Goal: Consume media (video, audio): Consume media (video, audio)

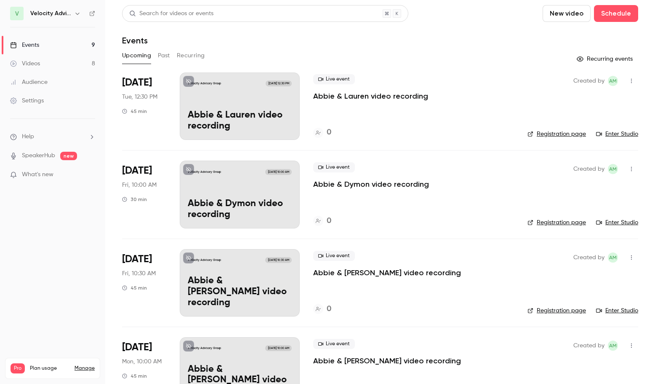
click at [46, 64] on link "Videos 8" at bounding box center [52, 63] width 105 height 19
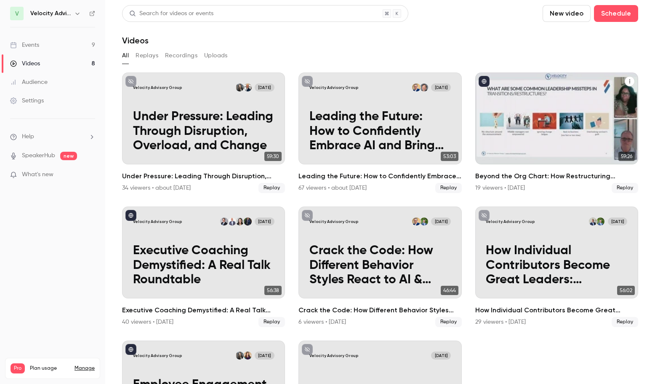
click at [543, 120] on p "Beyond the Org Chart: How Restructuring Impacts Your People" at bounding box center [557, 132] width 142 height 44
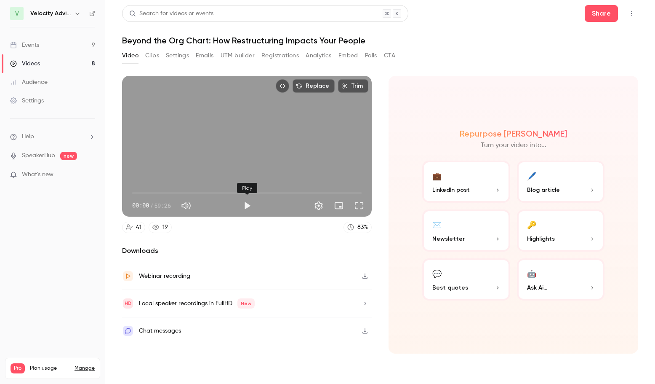
click at [247, 206] on button "Play" at bounding box center [247, 205] width 17 height 17
click at [144, 191] on span "03:09" at bounding box center [247, 192] width 230 height 13
drag, startPoint x: 140, startPoint y: 193, endPoint x: 135, endPoint y: 194, distance: 5.2
click at [135, 194] on span "00:45" at bounding box center [135, 193] width 3 height 3
click at [246, 207] on button "Pause" at bounding box center [247, 205] width 17 height 17
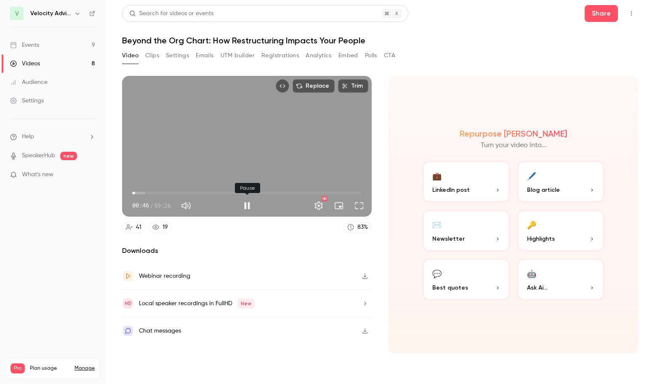
type input "****"
click at [281, 59] on button "Registrations" at bounding box center [280, 55] width 37 height 13
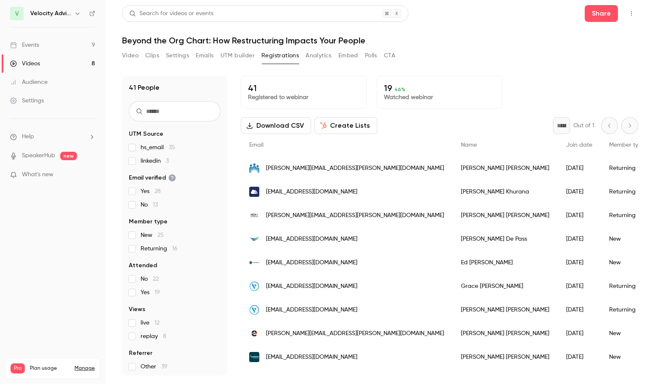
click at [169, 56] on button "Settings" at bounding box center [177, 55] width 23 height 13
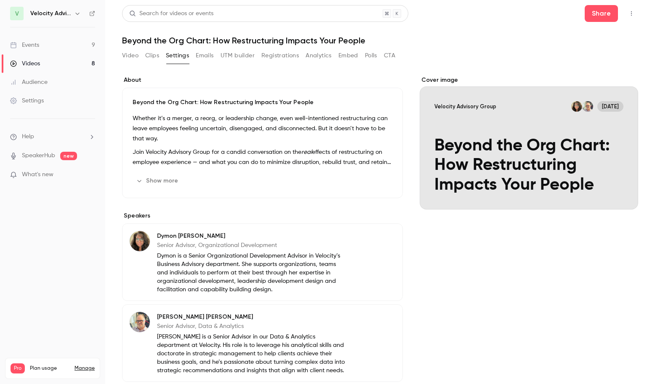
click at [205, 56] on button "Emails" at bounding box center [205, 55] width 18 height 13
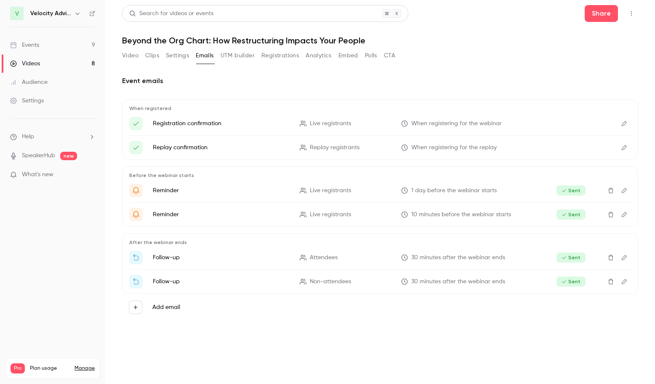
click at [277, 56] on button "Registrations" at bounding box center [280, 55] width 37 height 13
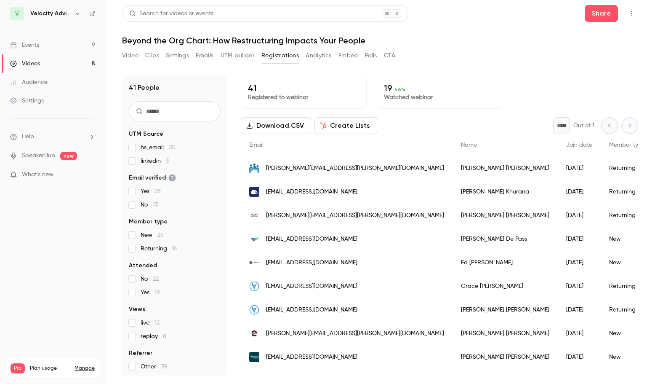
click at [597, 22] on header "Search for videos or events Share Beyond the Org Chart: How Restructuring Impac…" at bounding box center [380, 25] width 516 height 40
click at [598, 15] on button "Share" at bounding box center [601, 13] width 33 height 17
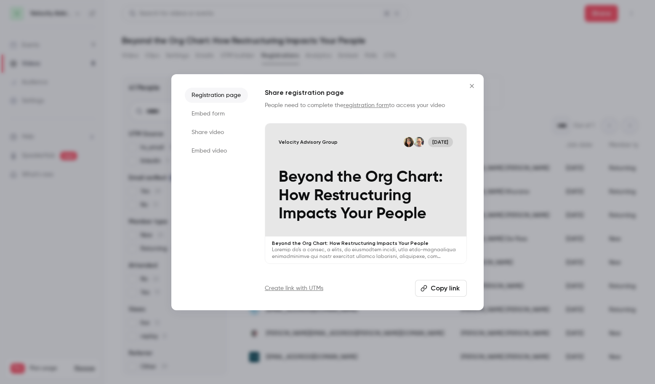
click at [428, 291] on icon "button" at bounding box center [424, 288] width 7 height 7
click at [472, 89] on icon "Close" at bounding box center [472, 86] width 10 height 7
